Goal: Transaction & Acquisition: Purchase product/service

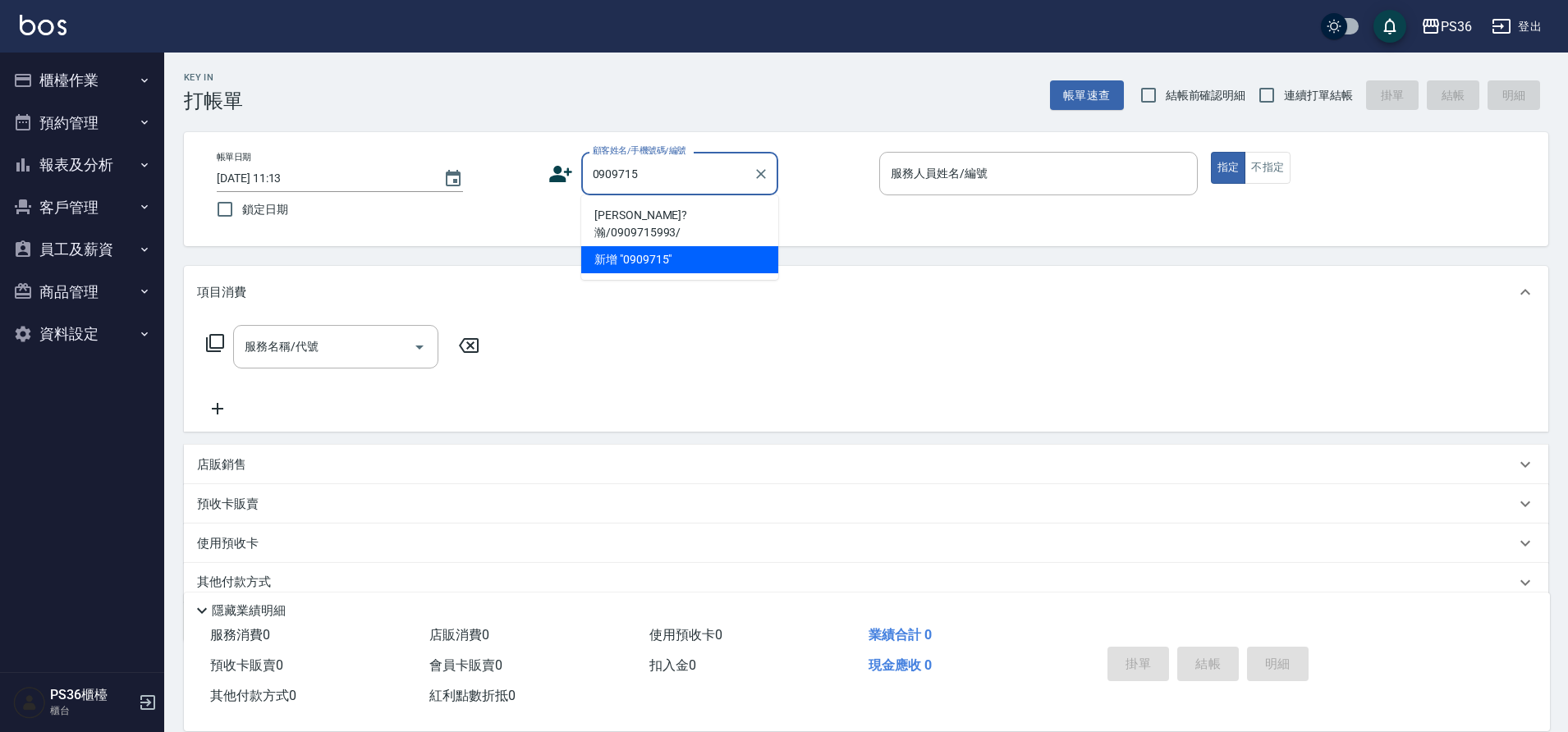
click at [616, 211] on li "[PERSON_NAME]?瀚/0909715993/" at bounding box center [680, 224] width 197 height 45
type input "[PERSON_NAME]?瀚/0909715993/"
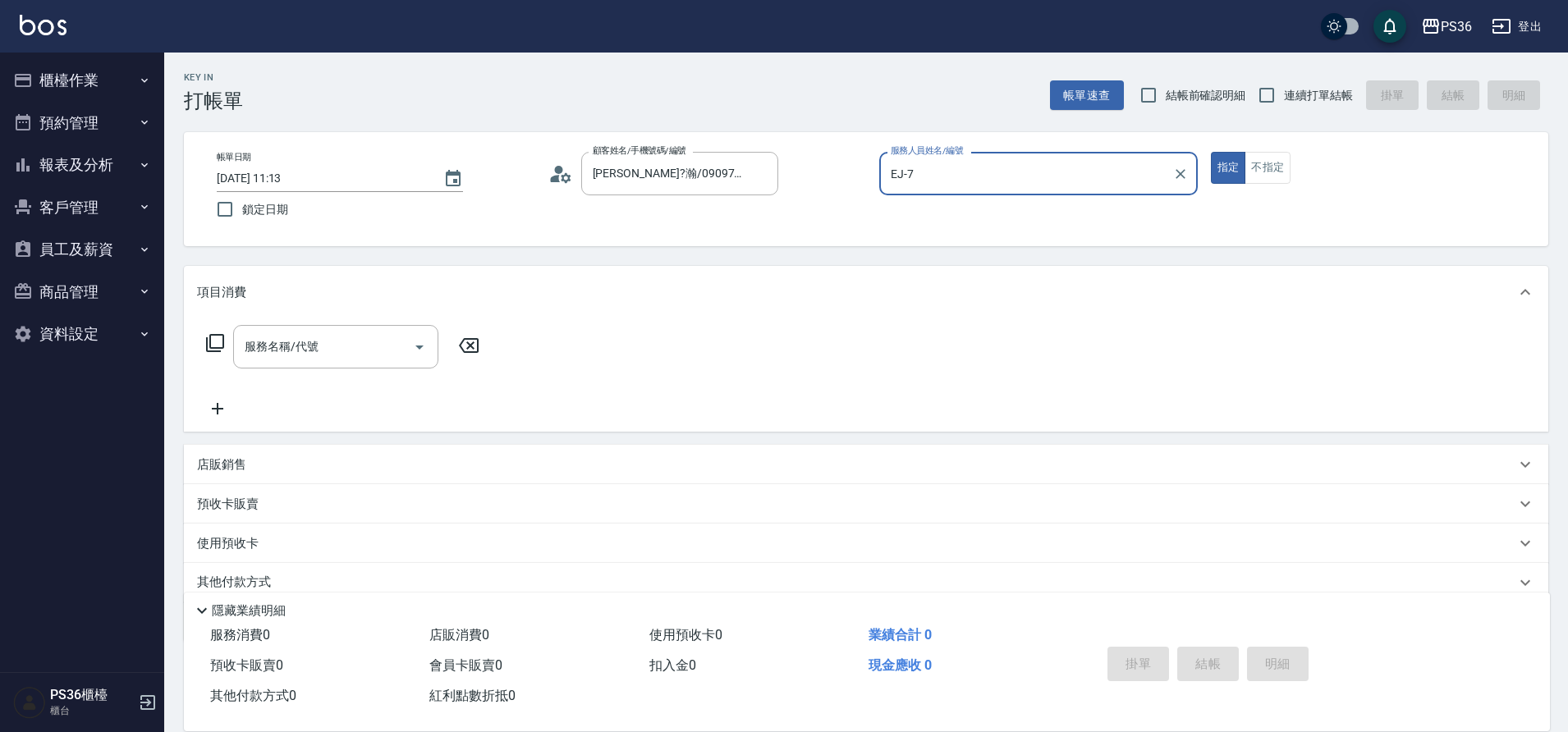
type input "EJ-7"
click at [1177, 168] on icon "Clear" at bounding box center [1180, 173] width 17 height 17
type input "Miya-2"
type button "true"
click at [1272, 165] on button "不指定" at bounding box center [1267, 167] width 46 height 32
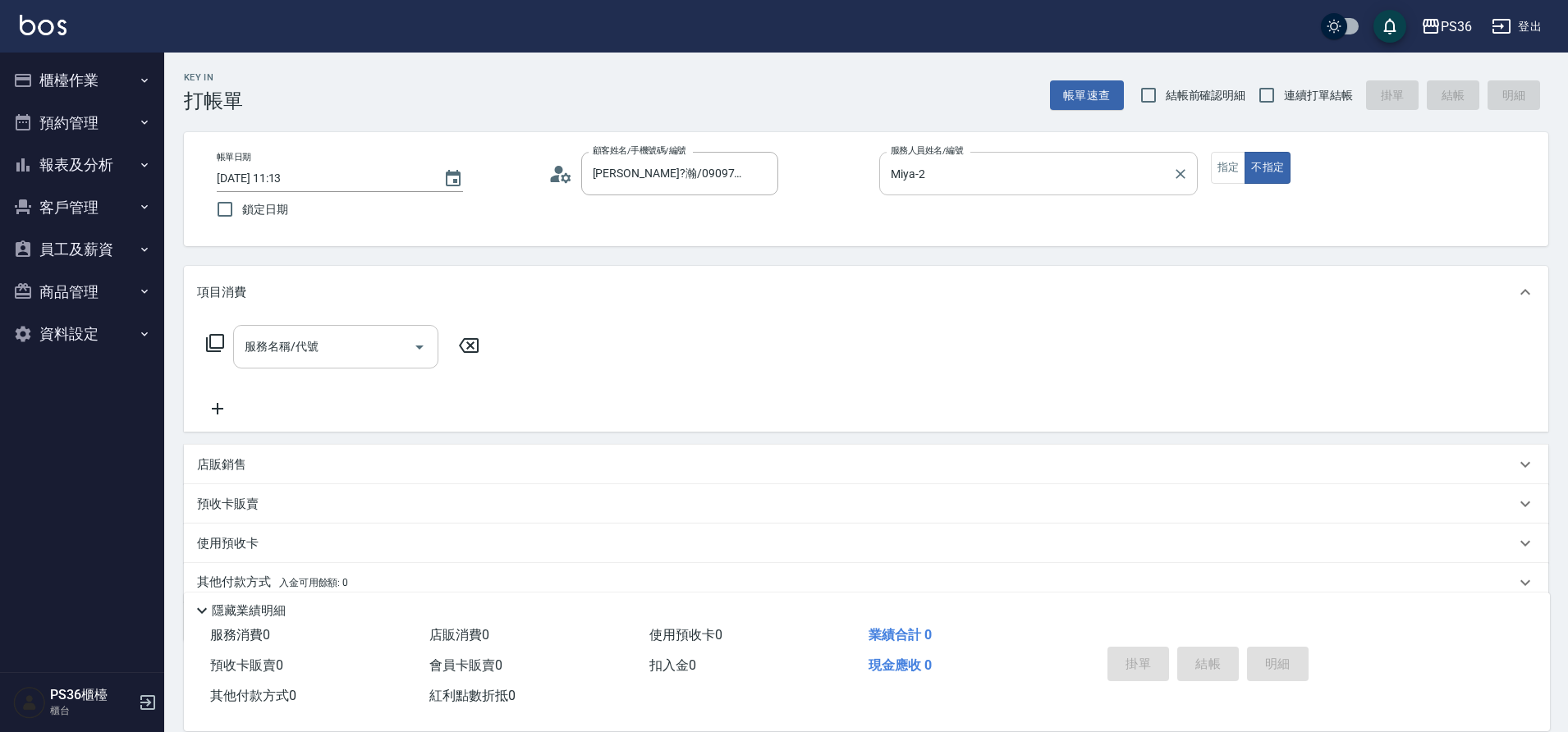
click at [327, 349] on input "服務名稱/代號" at bounding box center [323, 346] width 166 height 28
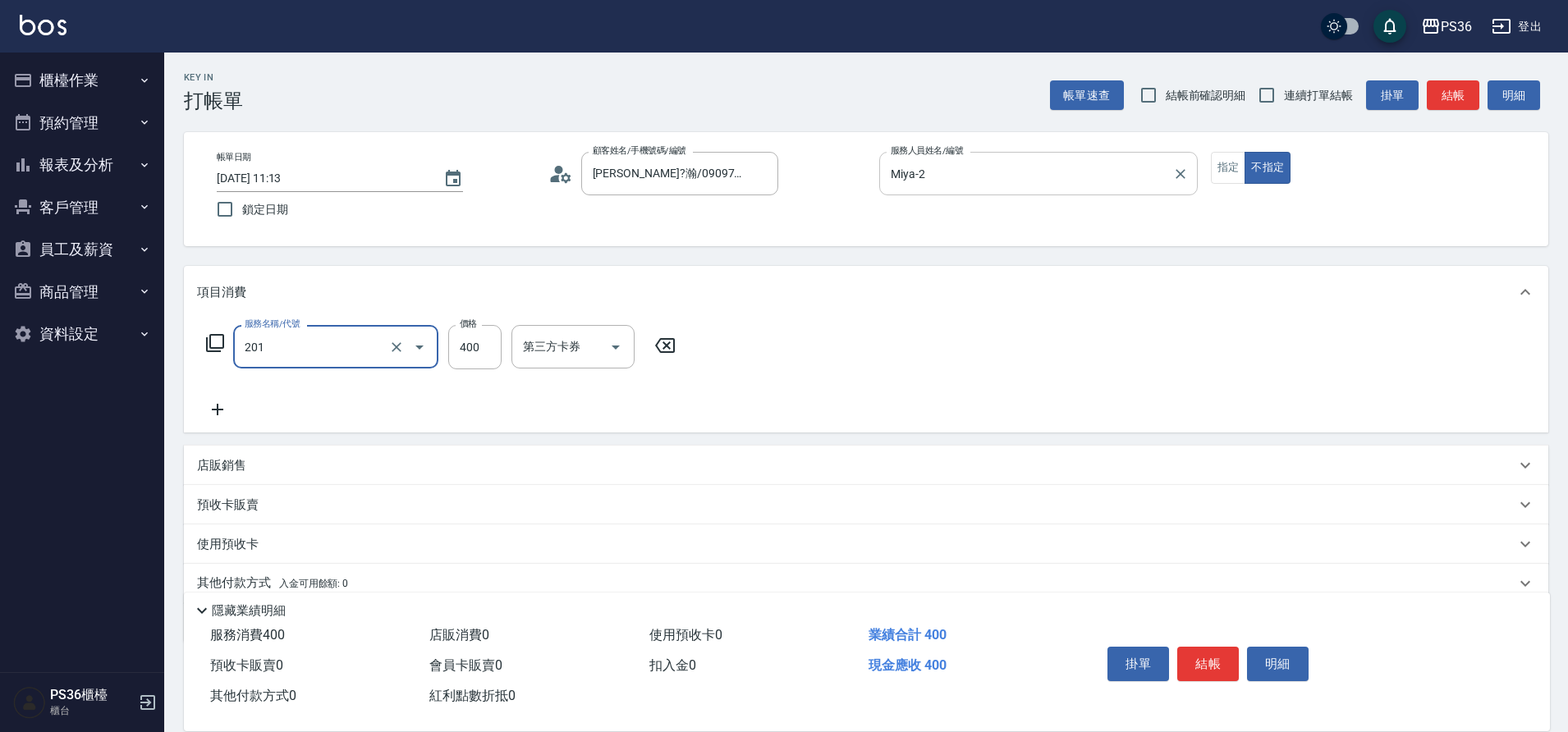
type input "C級洗剪(201)"
click at [1198, 659] on button "結帳" at bounding box center [1208, 663] width 61 height 34
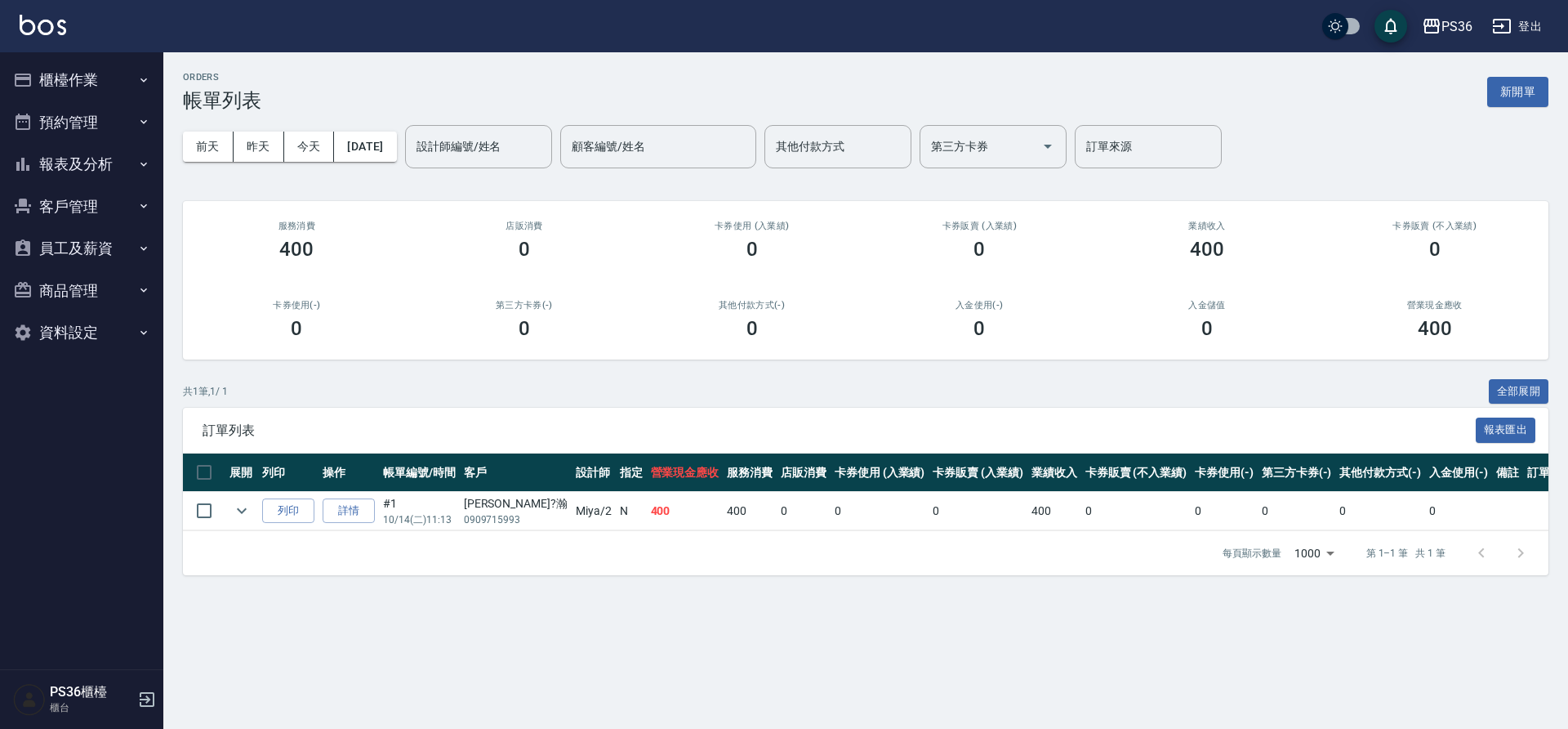
click at [123, 90] on button "櫃檯作業" at bounding box center [81, 80] width 150 height 43
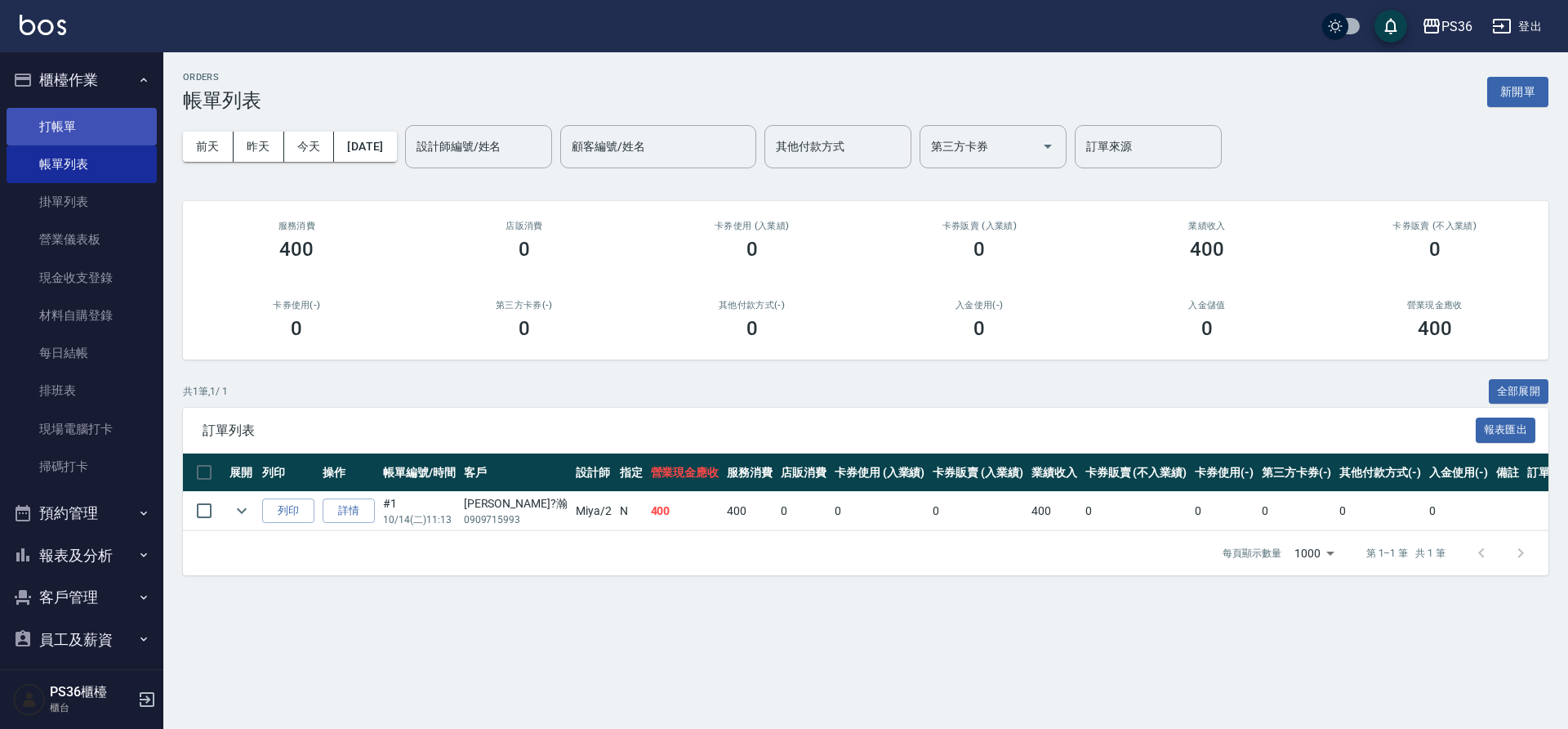
click at [119, 122] on link "打帳單" at bounding box center [81, 126] width 150 height 38
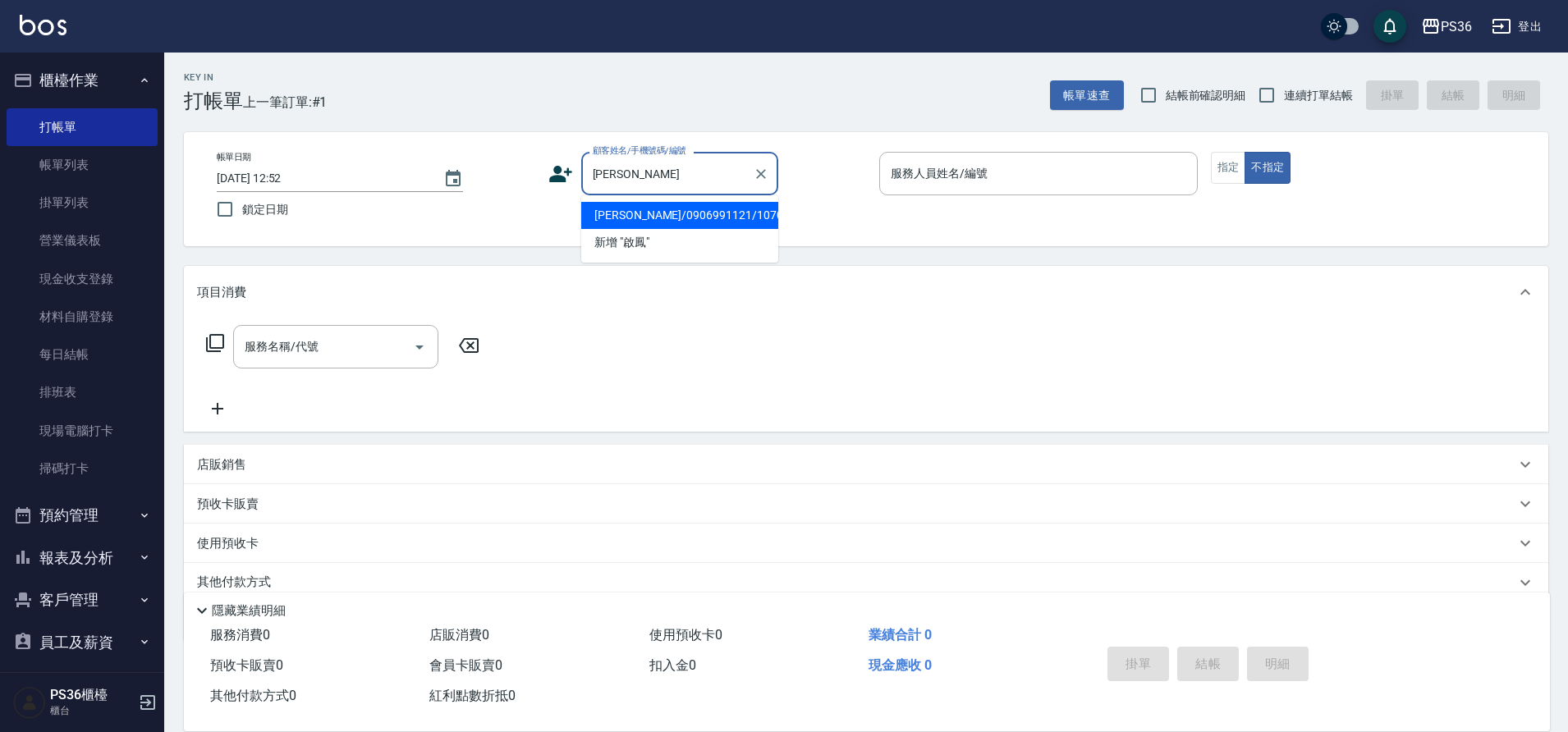
click at [690, 220] on li "[PERSON_NAME]/0906991121/10705" at bounding box center [680, 215] width 197 height 27
type input "[PERSON_NAME]/0906991121/10705"
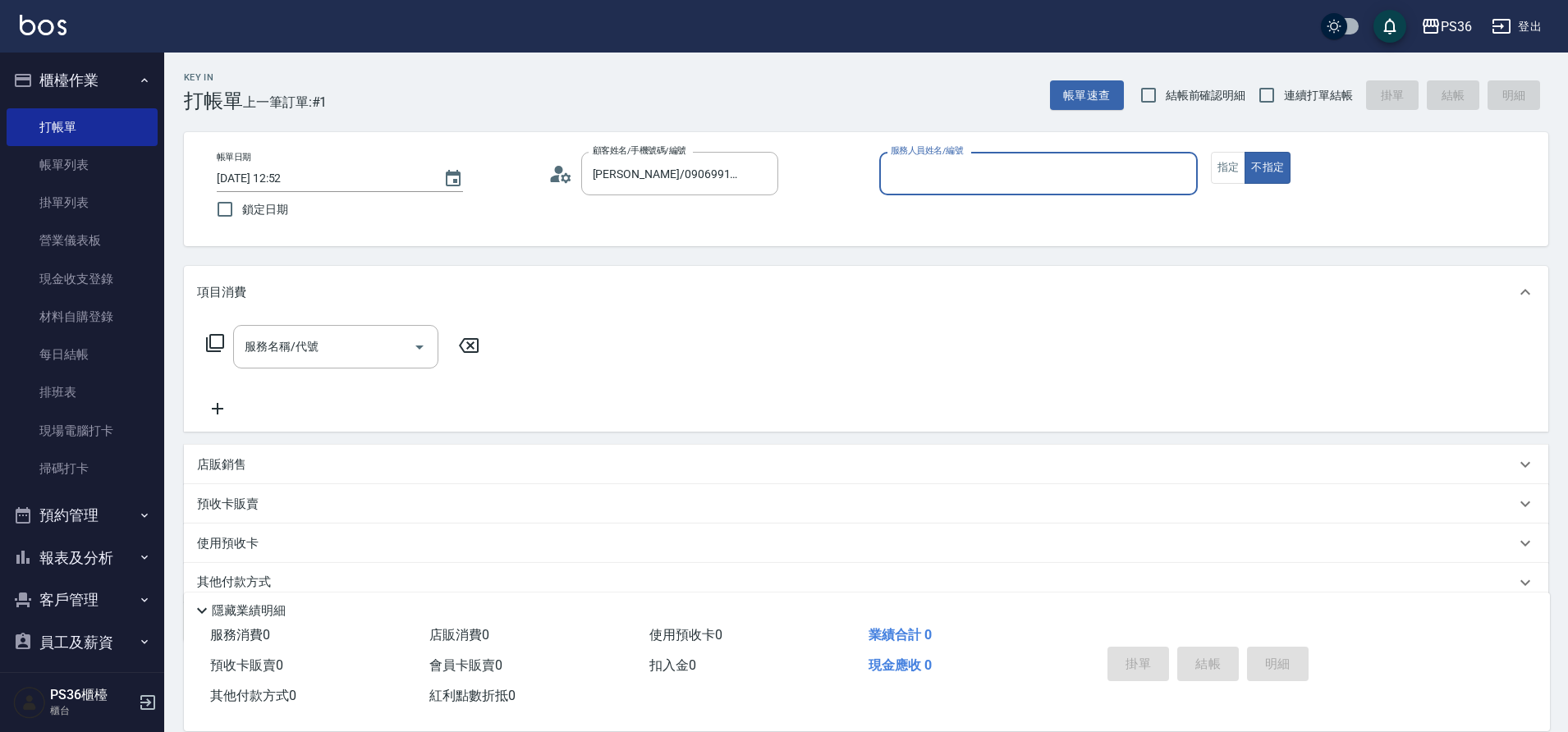
type input "小樂-0"
click at [217, 348] on icon at bounding box center [215, 343] width 19 height 18
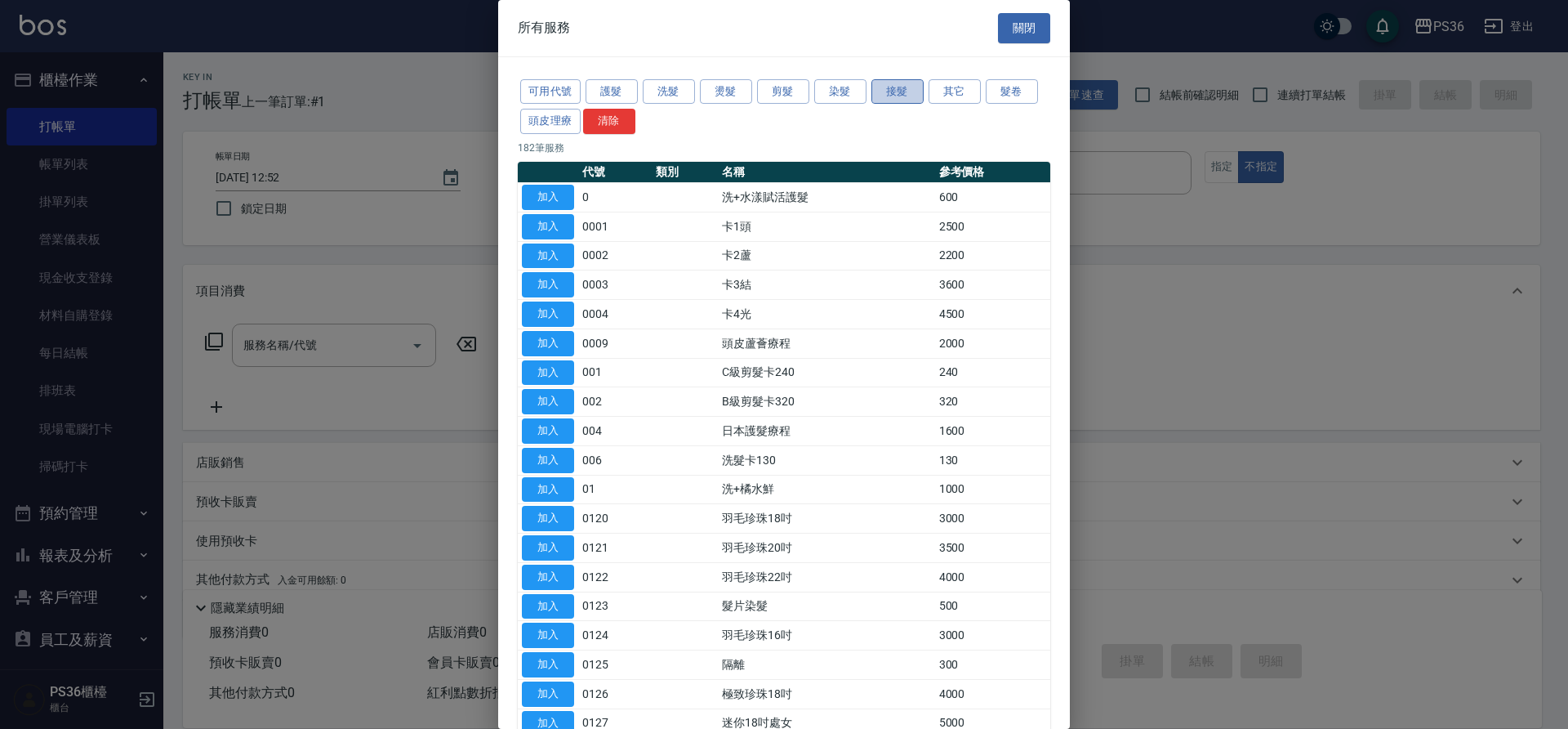
click at [911, 93] on button "接髮" at bounding box center [897, 92] width 52 height 25
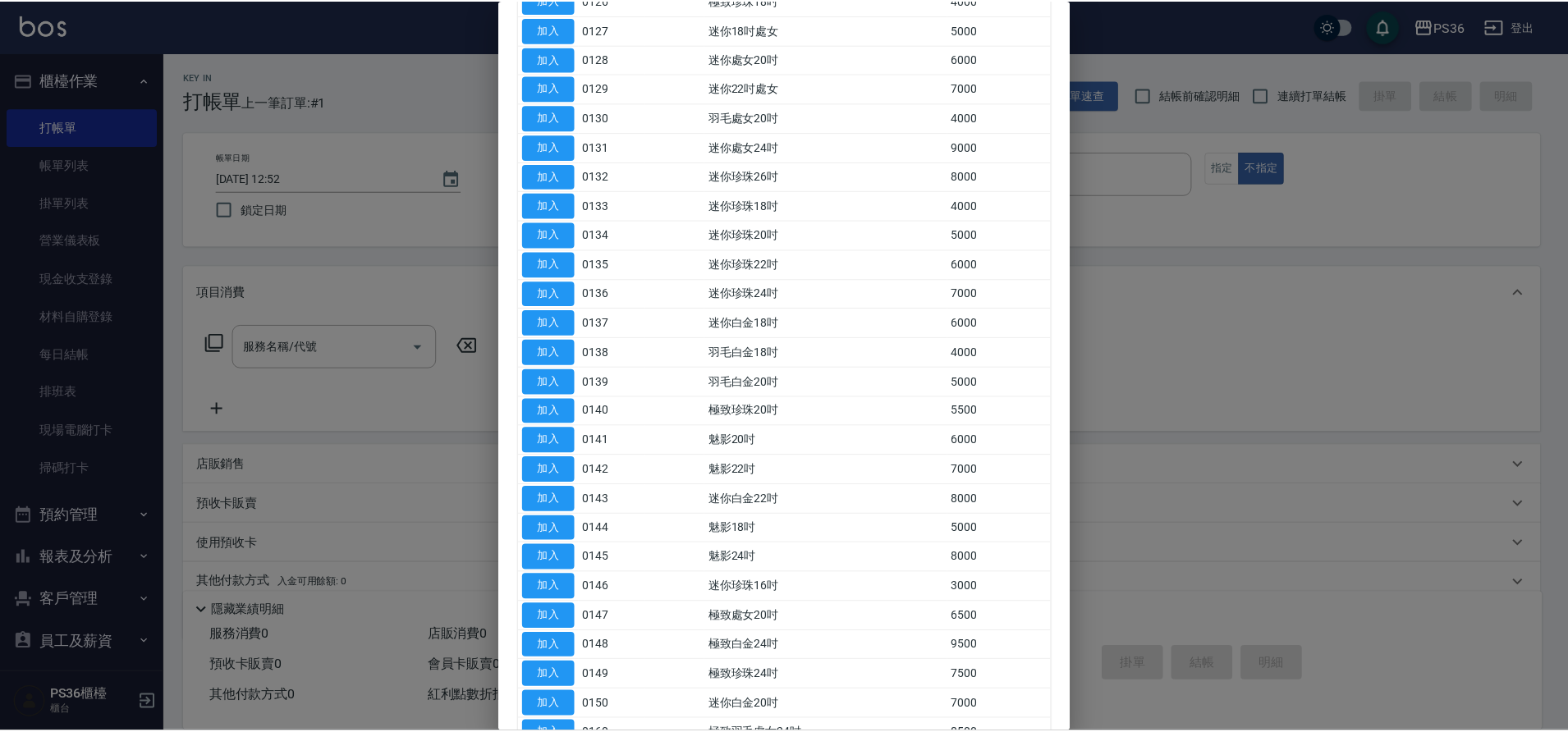
scroll to position [410, 0]
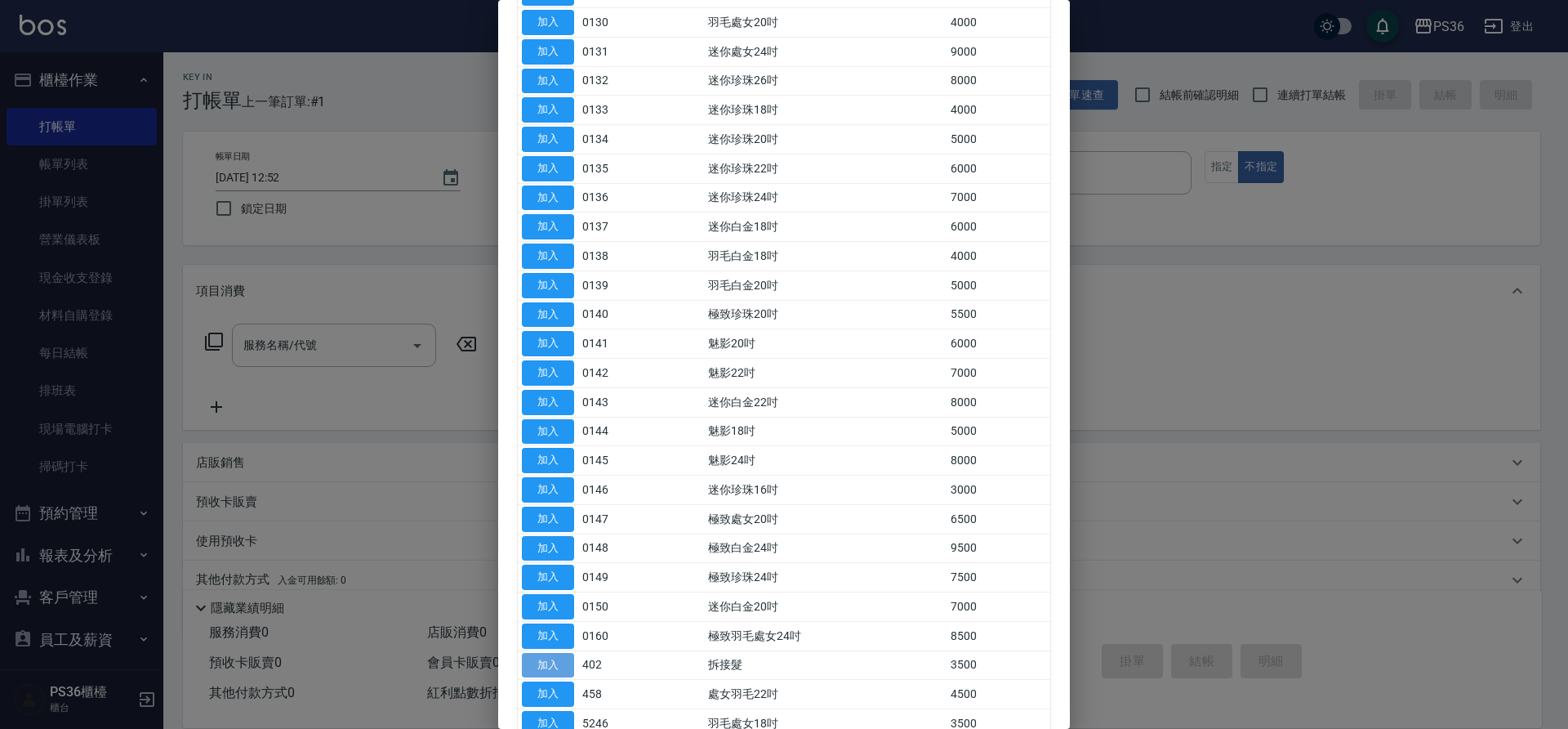
click at [529, 660] on button "加入" at bounding box center [549, 665] width 52 height 25
type input "拆接髮(402)"
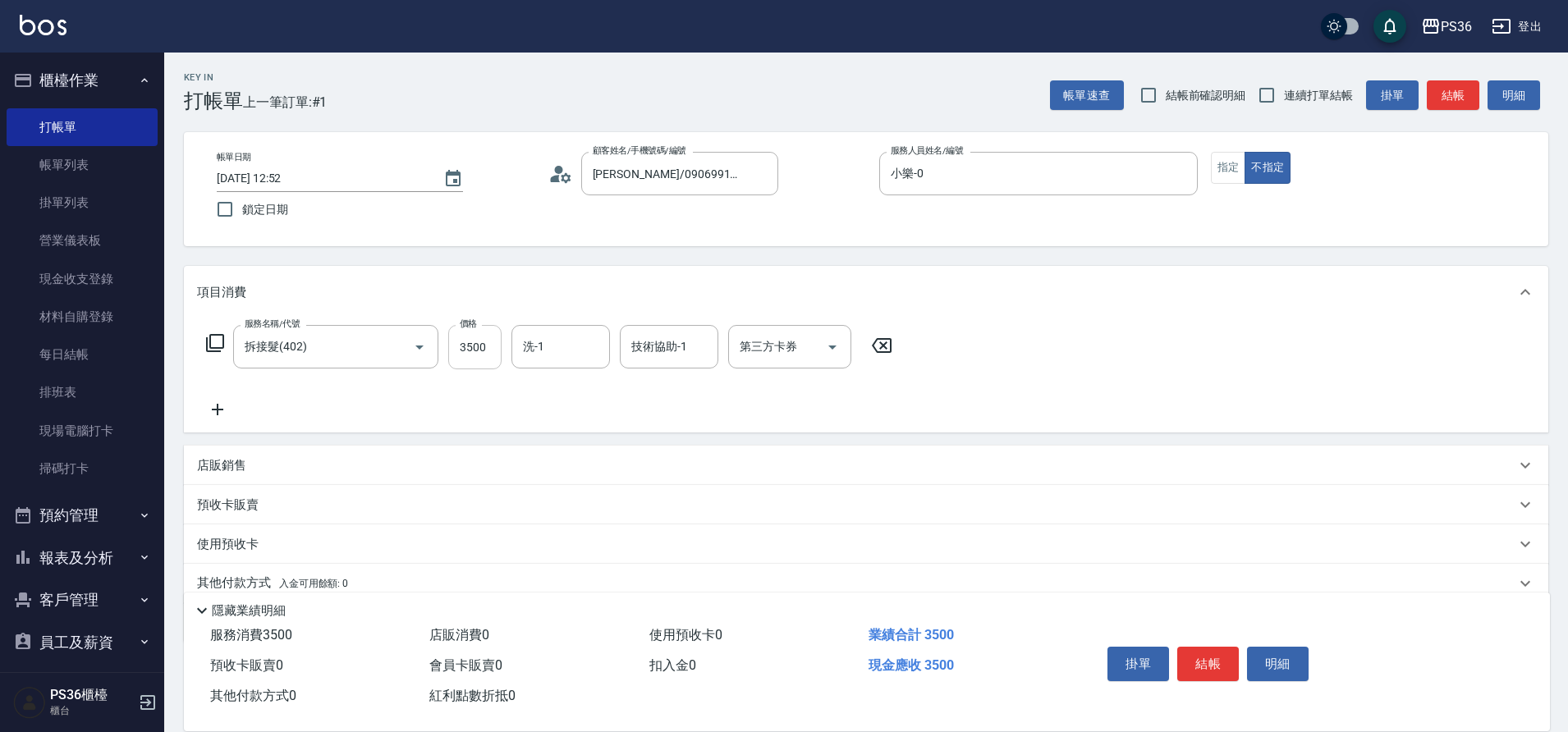
click at [472, 345] on input "3500" at bounding box center [474, 348] width 54 height 45
type input "4000"
click at [1242, 162] on button "指定" at bounding box center [1228, 167] width 35 height 32
click at [1210, 660] on button "結帳" at bounding box center [1208, 663] width 61 height 34
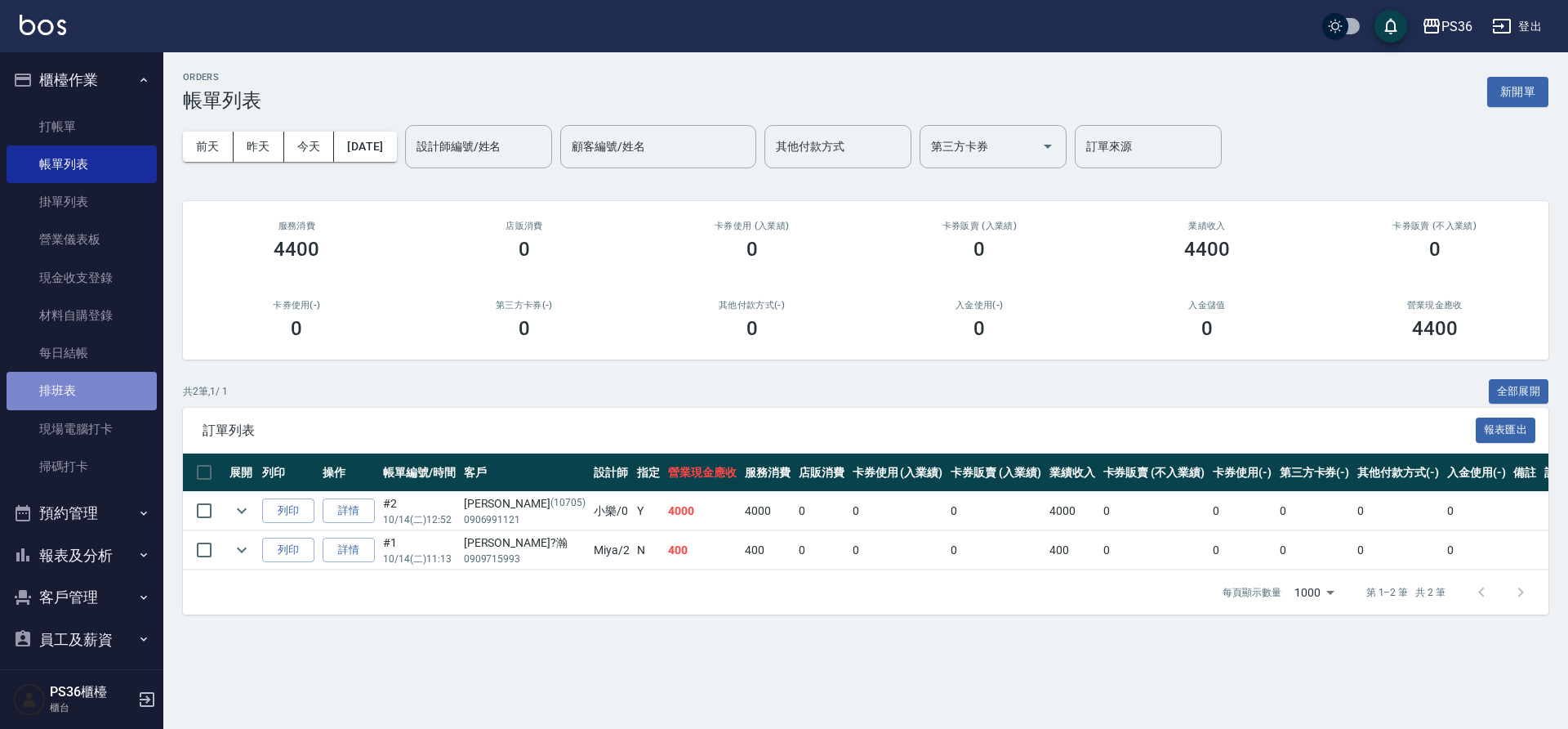
click at [145, 393] on link "排班表" at bounding box center [81, 390] width 150 height 38
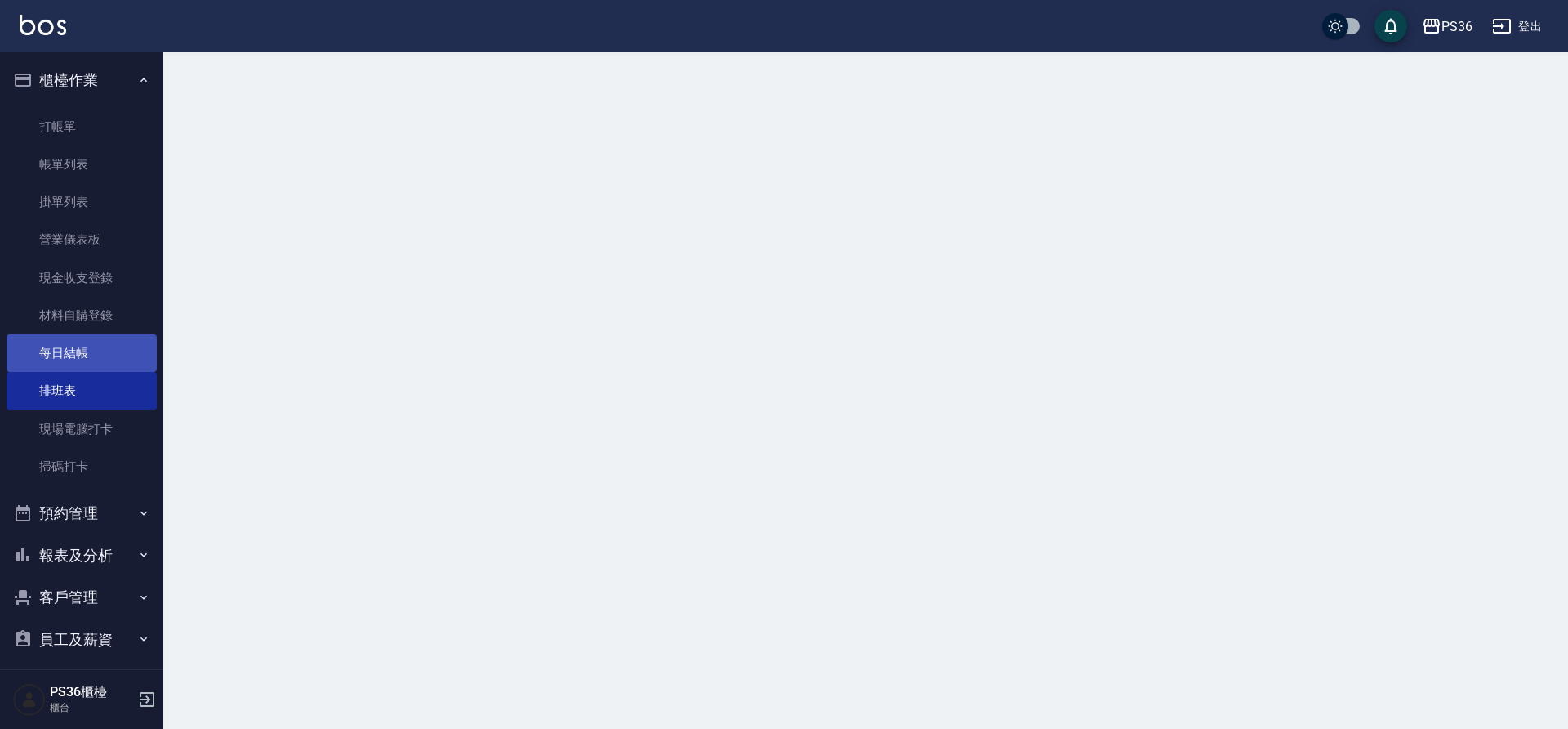
click at [146, 341] on link "每日結帳" at bounding box center [81, 353] width 150 height 38
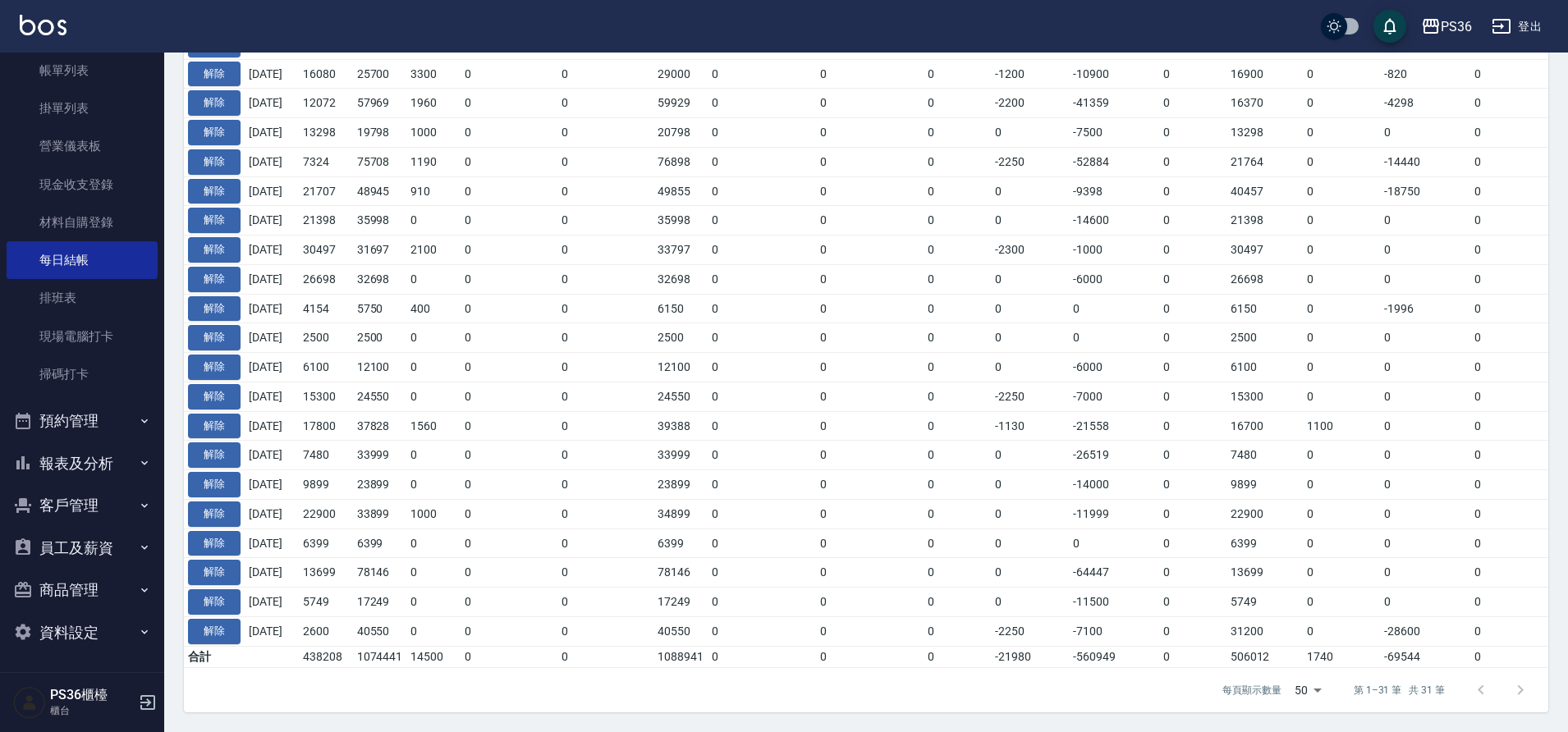
scroll to position [95, 0]
click at [92, 458] on button "報表及分析" at bounding box center [82, 462] width 151 height 43
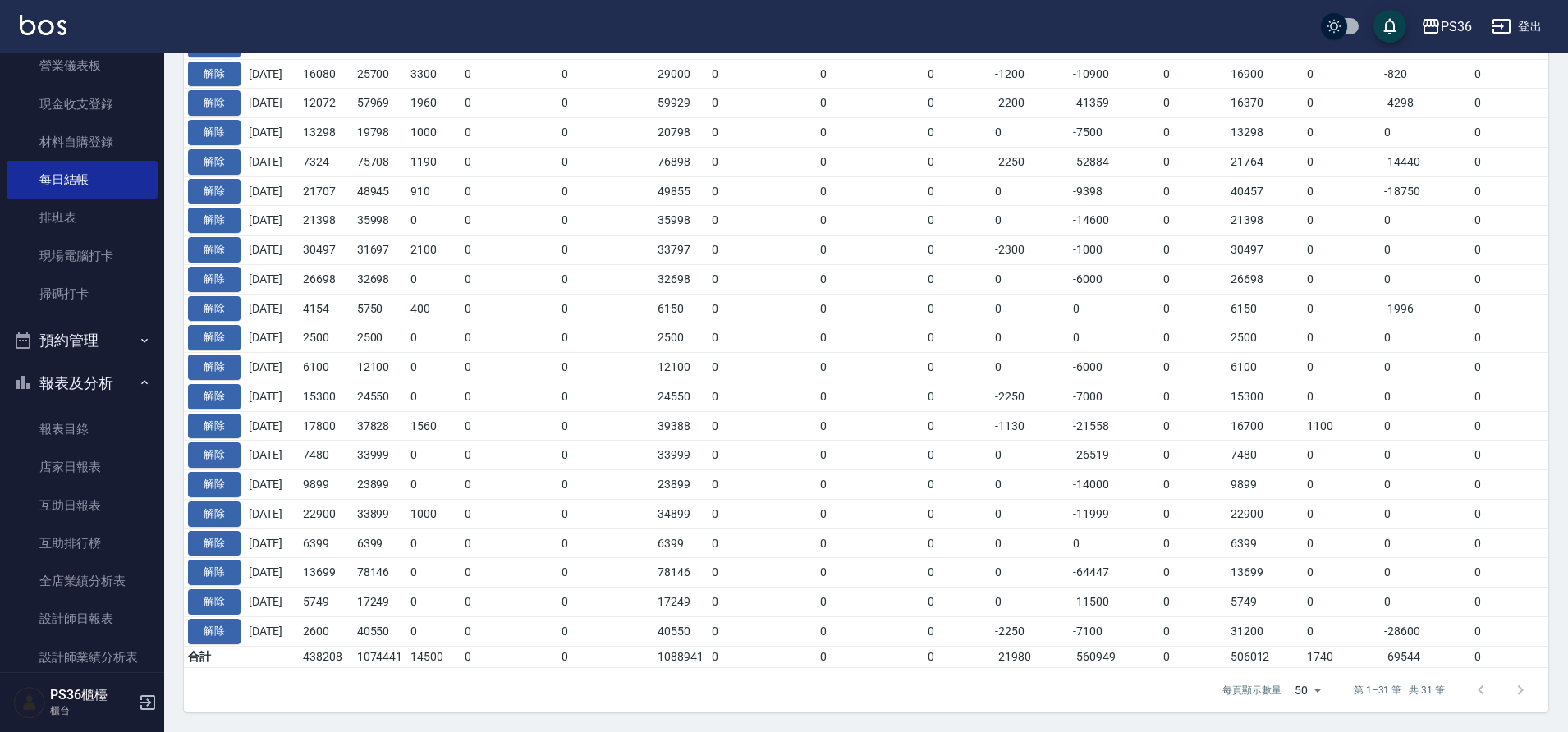
scroll to position [259, 0]
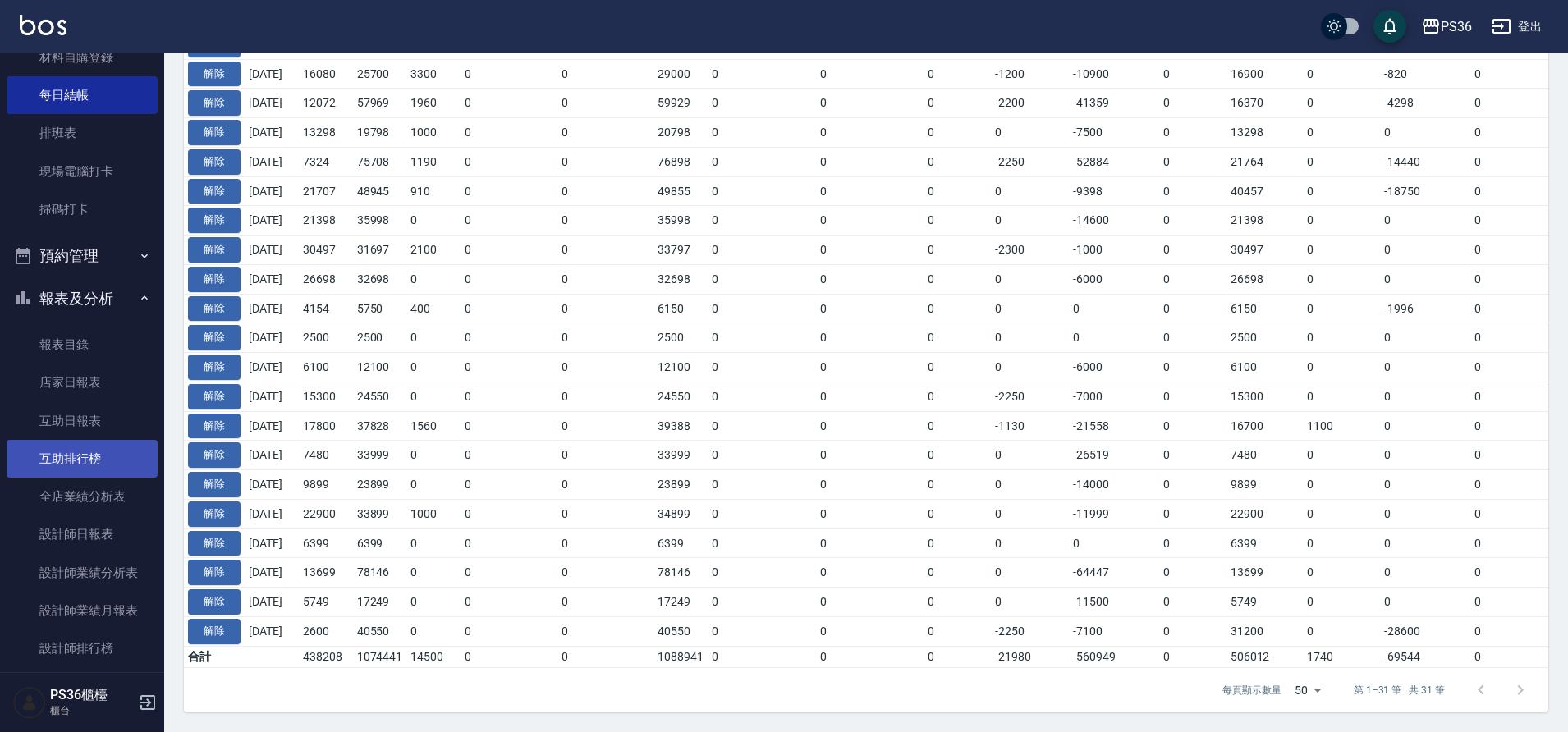
click at [93, 453] on link "互助排行榜" at bounding box center [82, 458] width 151 height 38
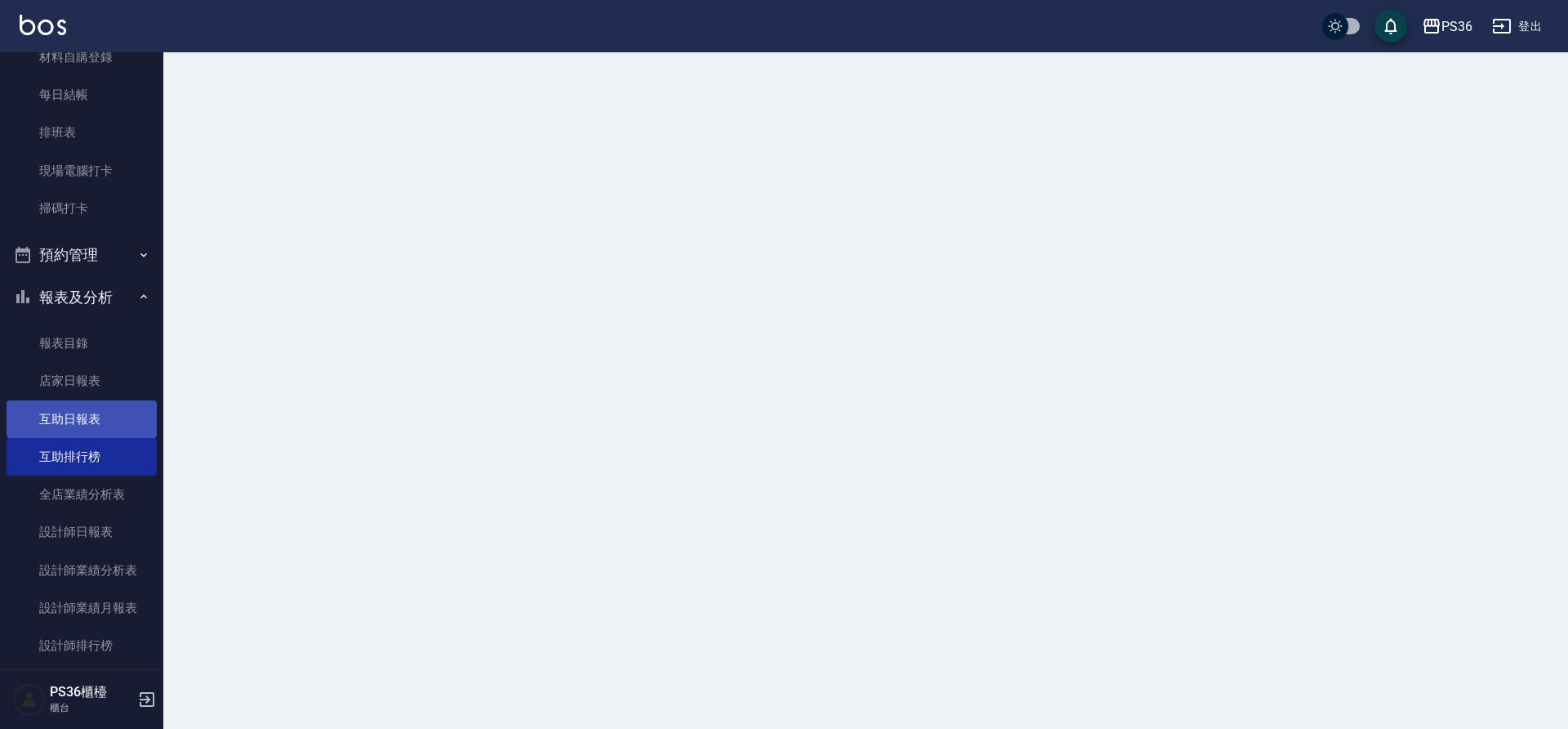
click at [98, 406] on link "互助日報表" at bounding box center [81, 419] width 150 height 38
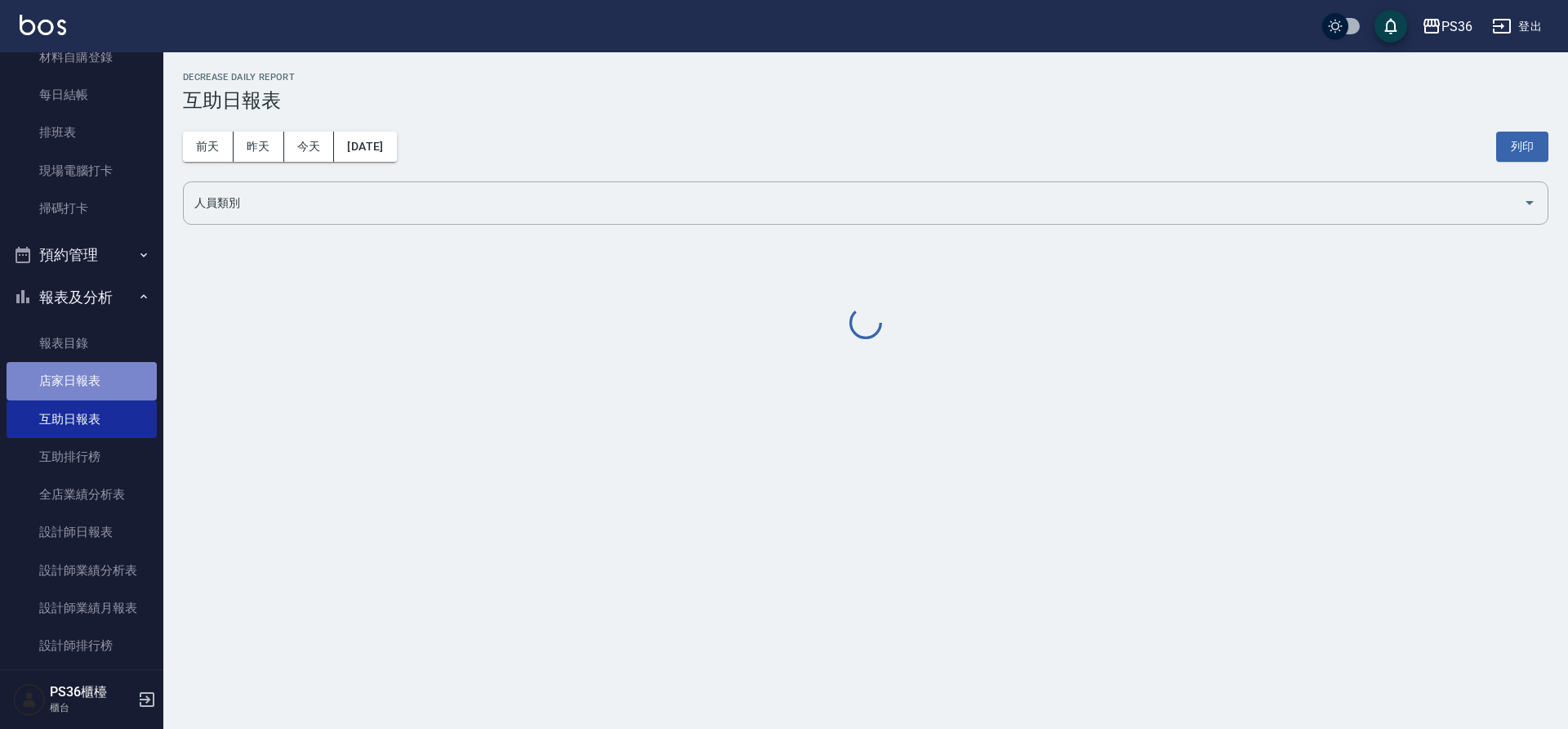
click at [104, 395] on link "店家日報表" at bounding box center [81, 380] width 150 height 38
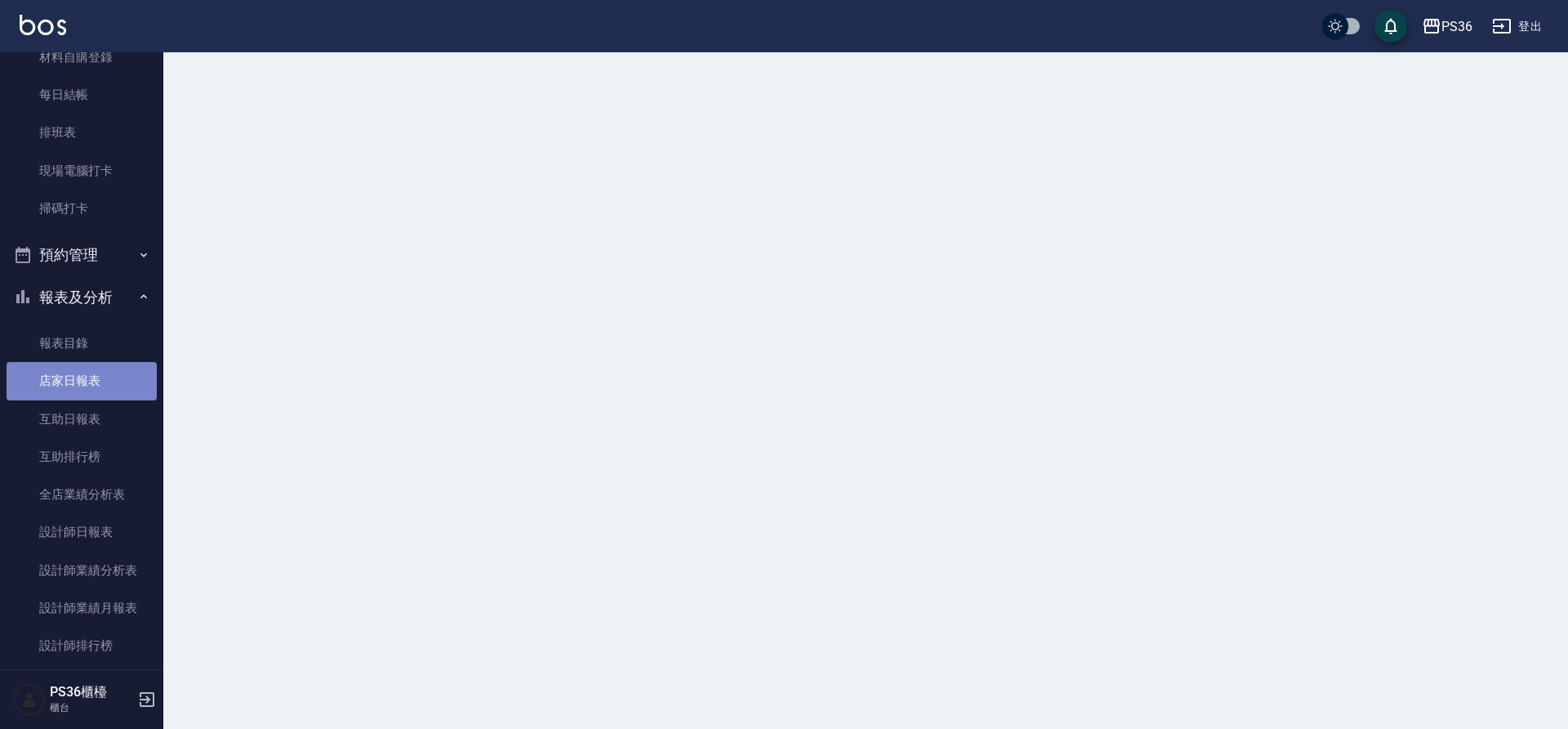
click at [104, 395] on link "店家日報表" at bounding box center [81, 380] width 150 height 38
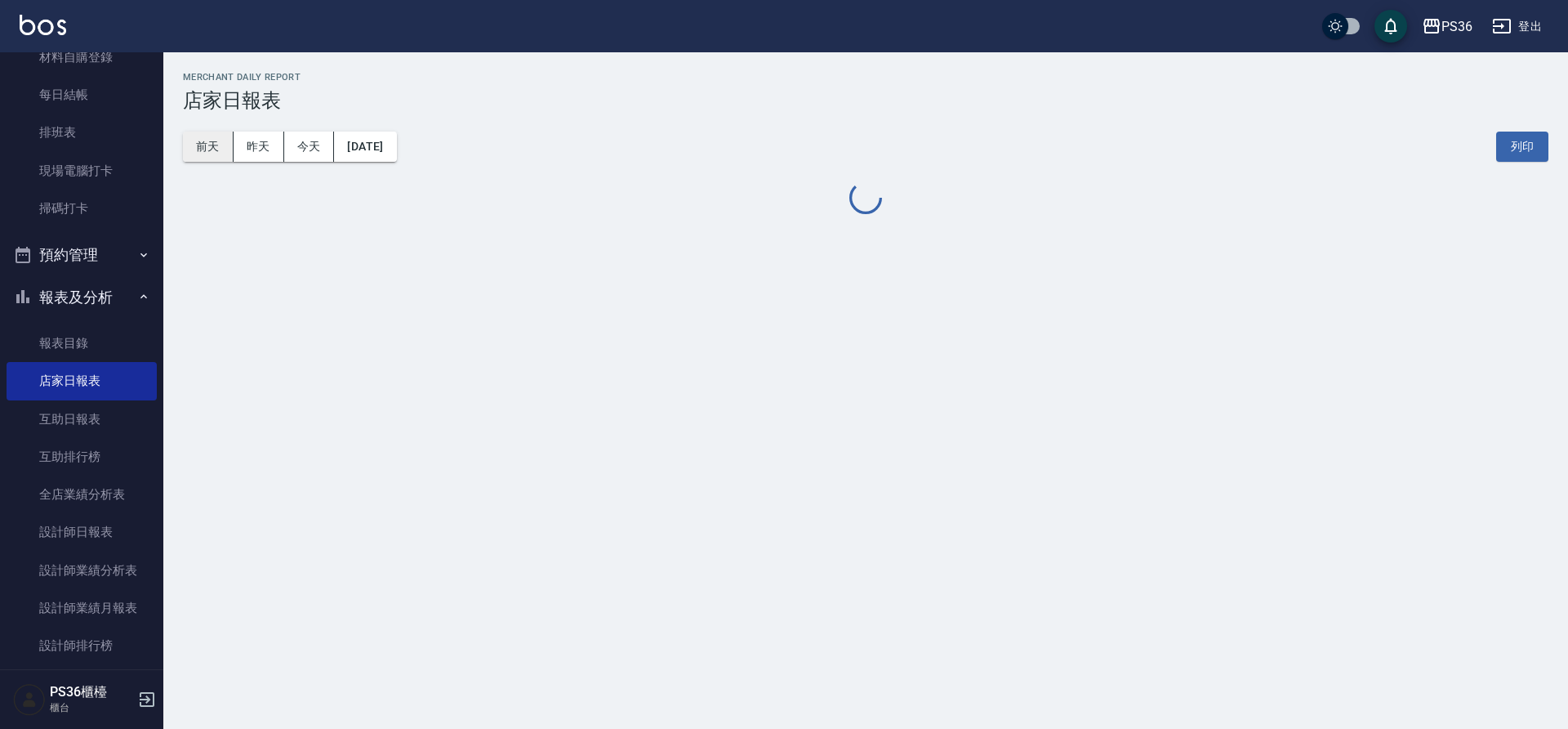
click at [207, 153] on button "前天" at bounding box center [208, 146] width 50 height 30
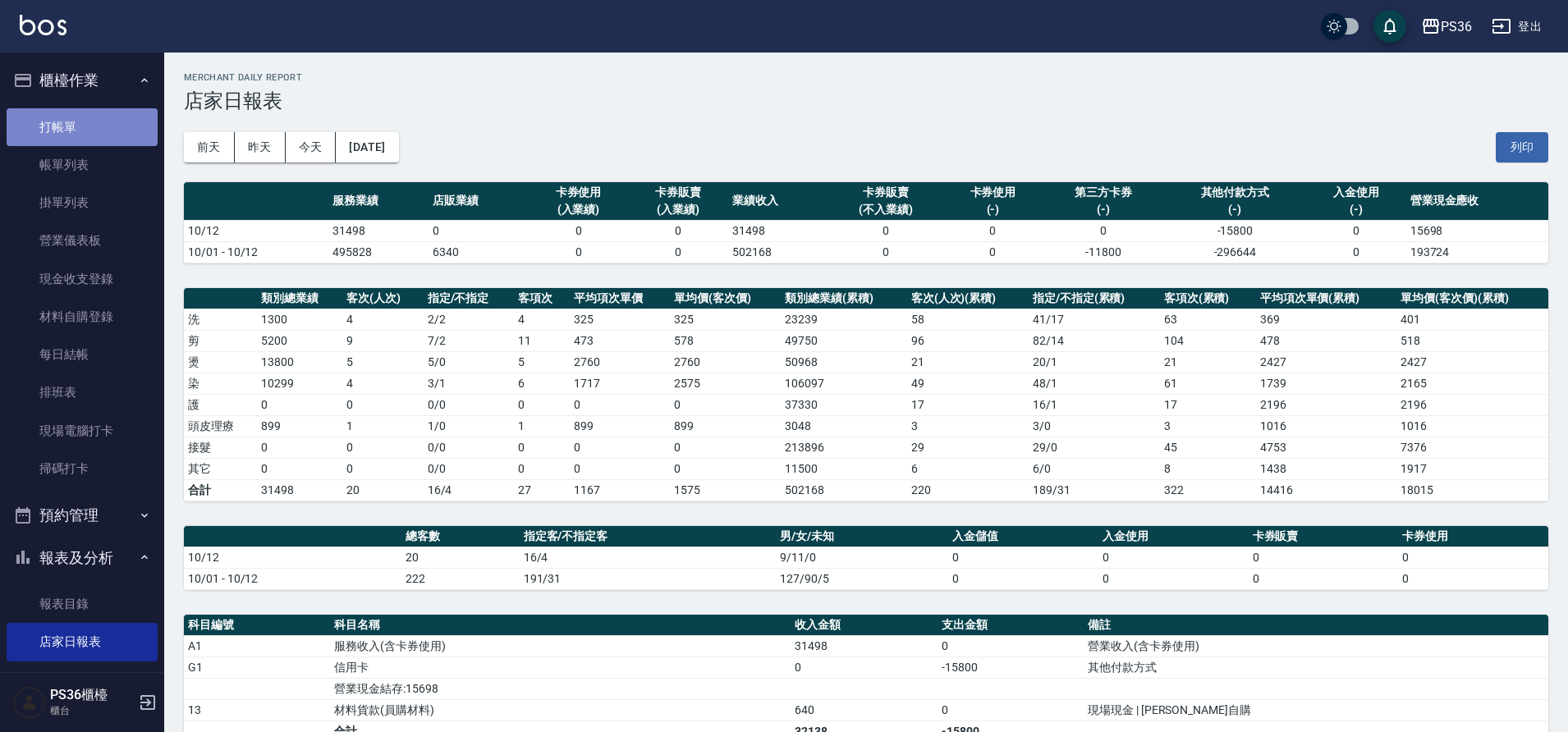
click at [133, 138] on link "打帳單" at bounding box center [82, 127] width 151 height 38
